Goal: Task Accomplishment & Management: Manage account settings

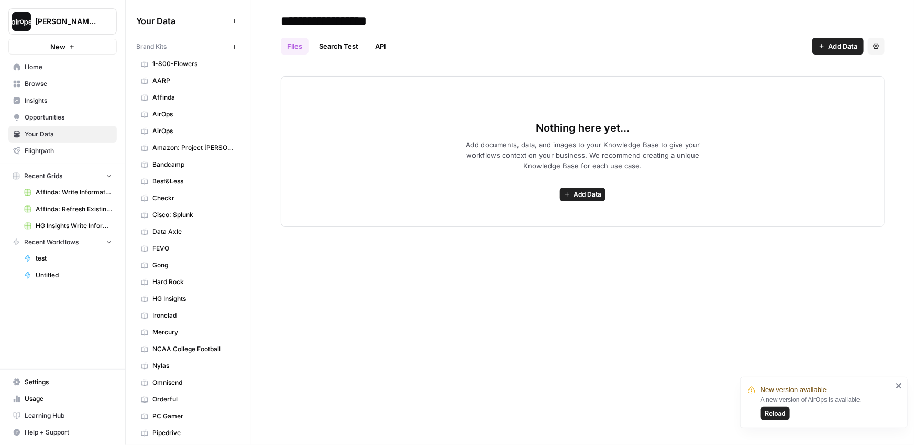
click at [64, 23] on span "[PERSON_NAME]-Sandbox" at bounding box center [66, 21] width 63 height 10
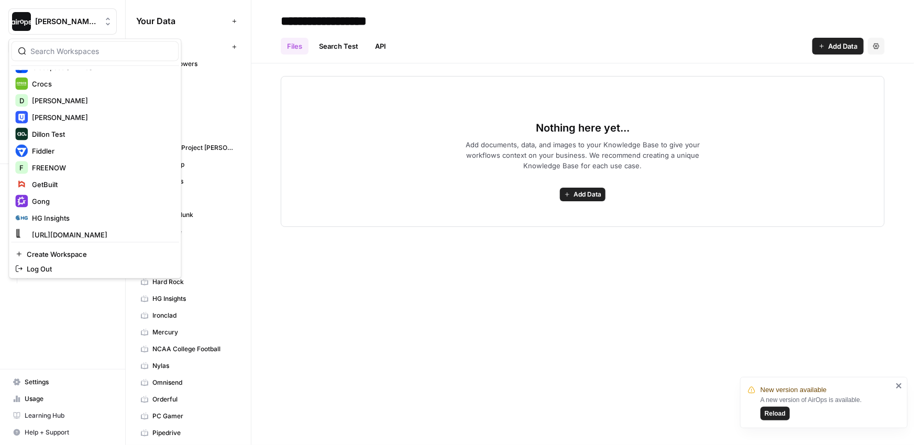
scroll to position [325, 0]
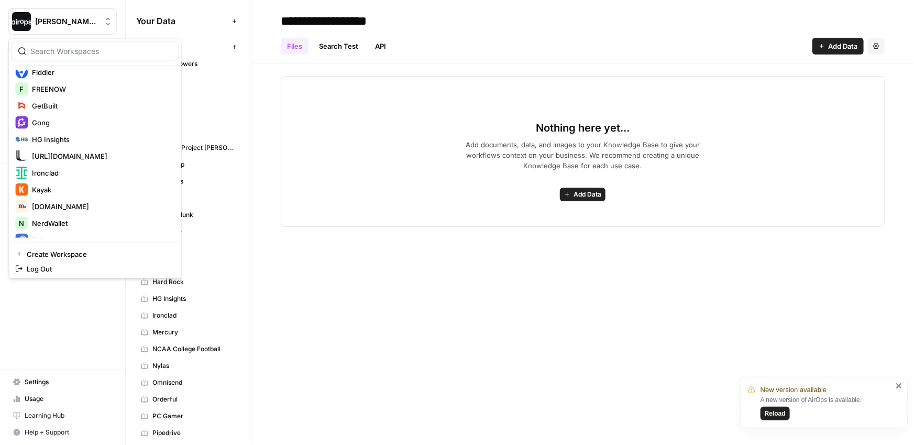
click at [786, 415] on button "Reload" at bounding box center [774, 413] width 29 height 14
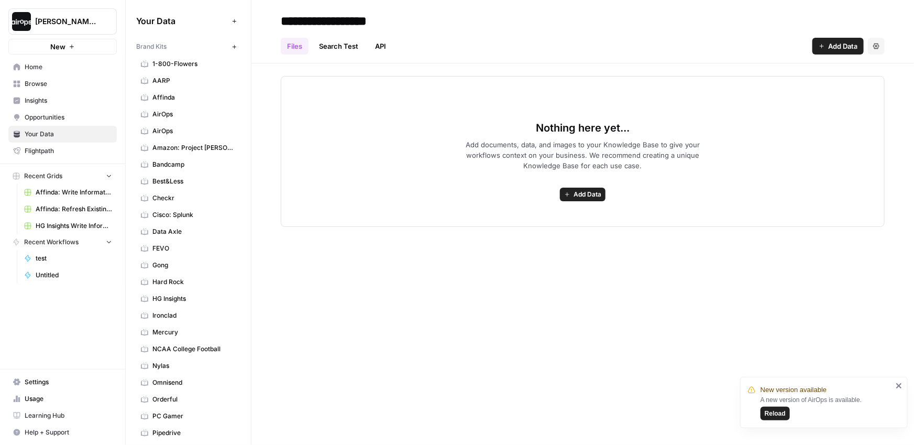
click at [437, 327] on div "**********" at bounding box center [582, 222] width 663 height 445
click at [787, 412] on button "Reload" at bounding box center [774, 413] width 29 height 14
click at [90, 27] on button "[PERSON_NAME]-Sandbox" at bounding box center [62, 21] width 108 height 26
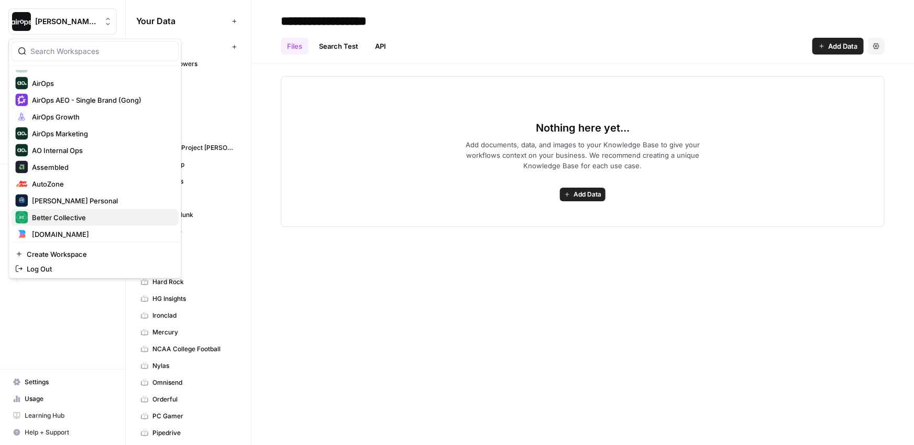
scroll to position [339, 0]
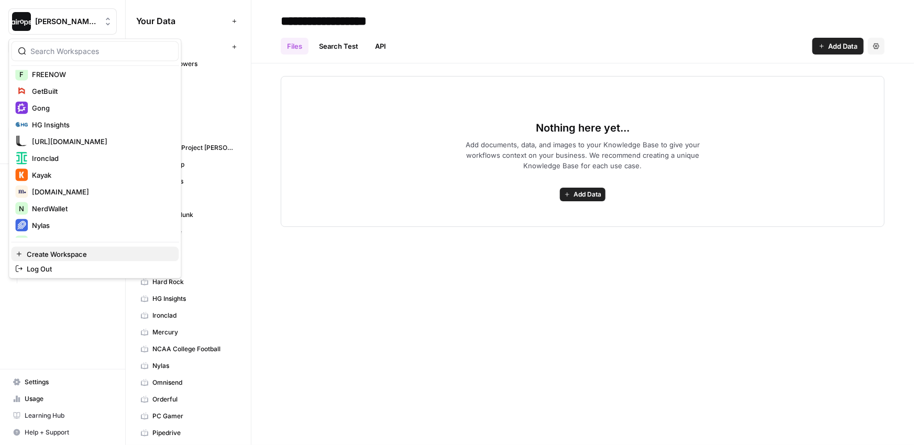
click at [69, 254] on span "Create Workspace" at bounding box center [99, 254] width 144 height 10
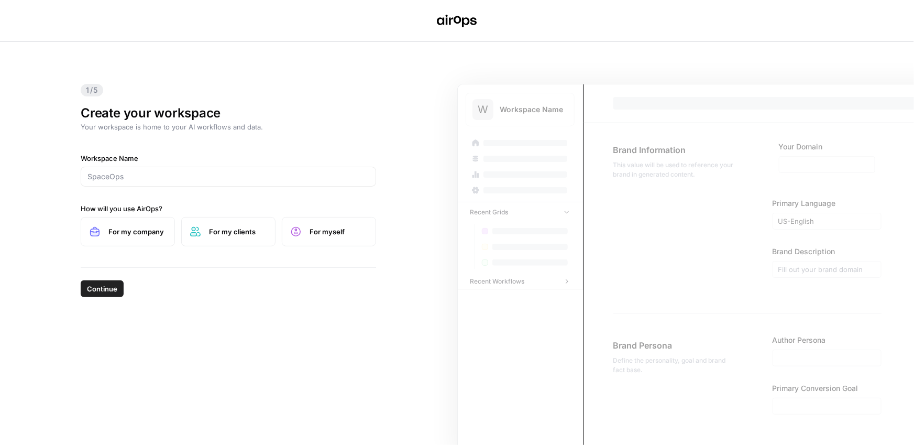
click at [163, 172] on div at bounding box center [228, 177] width 295 height 20
click at [162, 174] on input "Workspace Name" at bounding box center [228, 176] width 282 height 10
paste input "https://www.verygoodsecurity.com/"
type input "https://www.verygoodsecurity.com/"
click at [185, 197] on div "Workspace Name https://www.verygoodsecurity.com/ How will you use AirOps? For m…" at bounding box center [228, 199] width 295 height 93
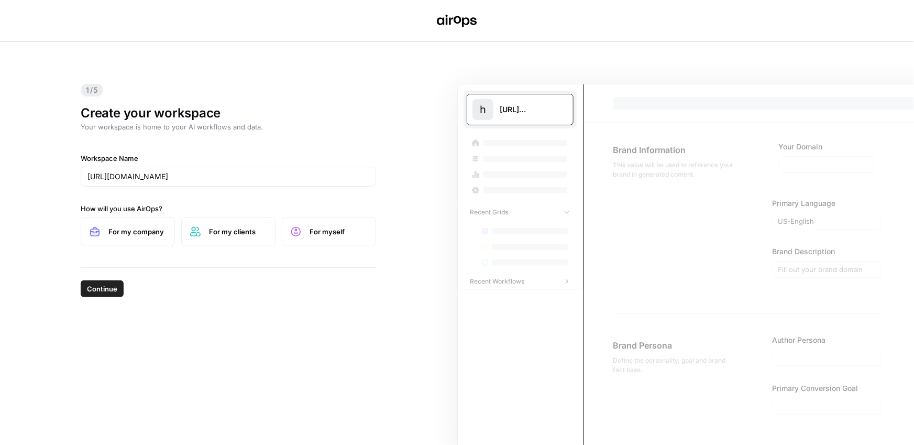
click at [150, 237] on label "For my company" at bounding box center [128, 231] width 94 height 29
click at [105, 286] on span "Continue" at bounding box center [102, 288] width 30 height 10
click at [122, 161] on label "Workspace Name" at bounding box center [228, 158] width 295 height 10
click at [122, 171] on input "Workspace Name" at bounding box center [228, 176] width 282 height 10
click at [125, 174] on input "Workspace Name" at bounding box center [228, 176] width 282 height 10
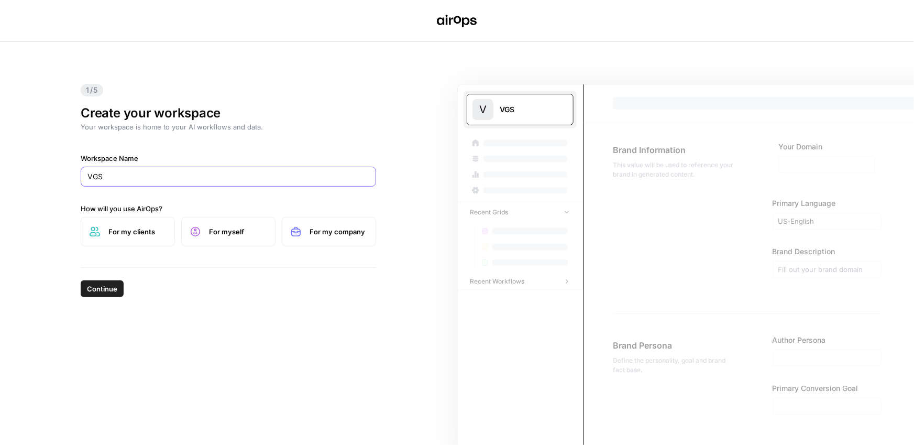
type input "VGS"
click at [205, 232] on label "For myself" at bounding box center [228, 231] width 94 height 29
drag, startPoint x: 313, startPoint y: 233, endPoint x: 301, endPoint y: 233, distance: 12.6
click at [314, 233] on span "For my company" at bounding box center [339, 231] width 58 height 10
click at [237, 235] on span "For myself" at bounding box center [238, 231] width 58 height 10
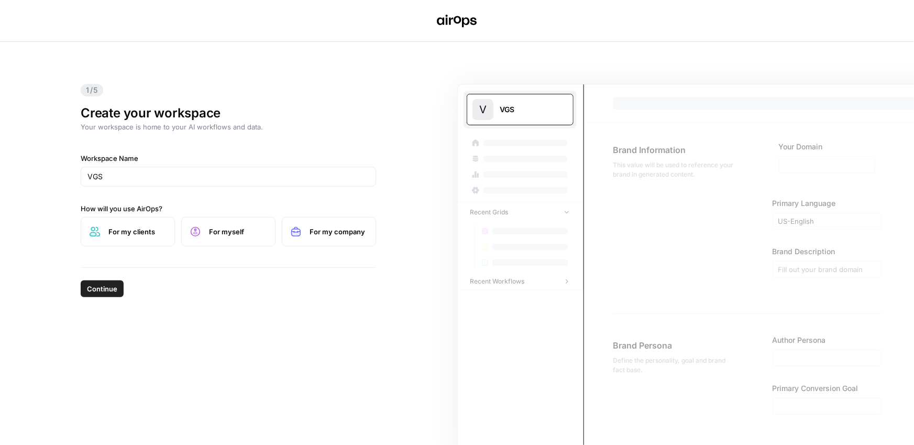
click at [339, 236] on span "For my company" at bounding box center [339, 231] width 58 height 10
click at [105, 292] on span "Continue" at bounding box center [102, 288] width 30 height 10
